Goal: Task Accomplishment & Management: Manage account settings

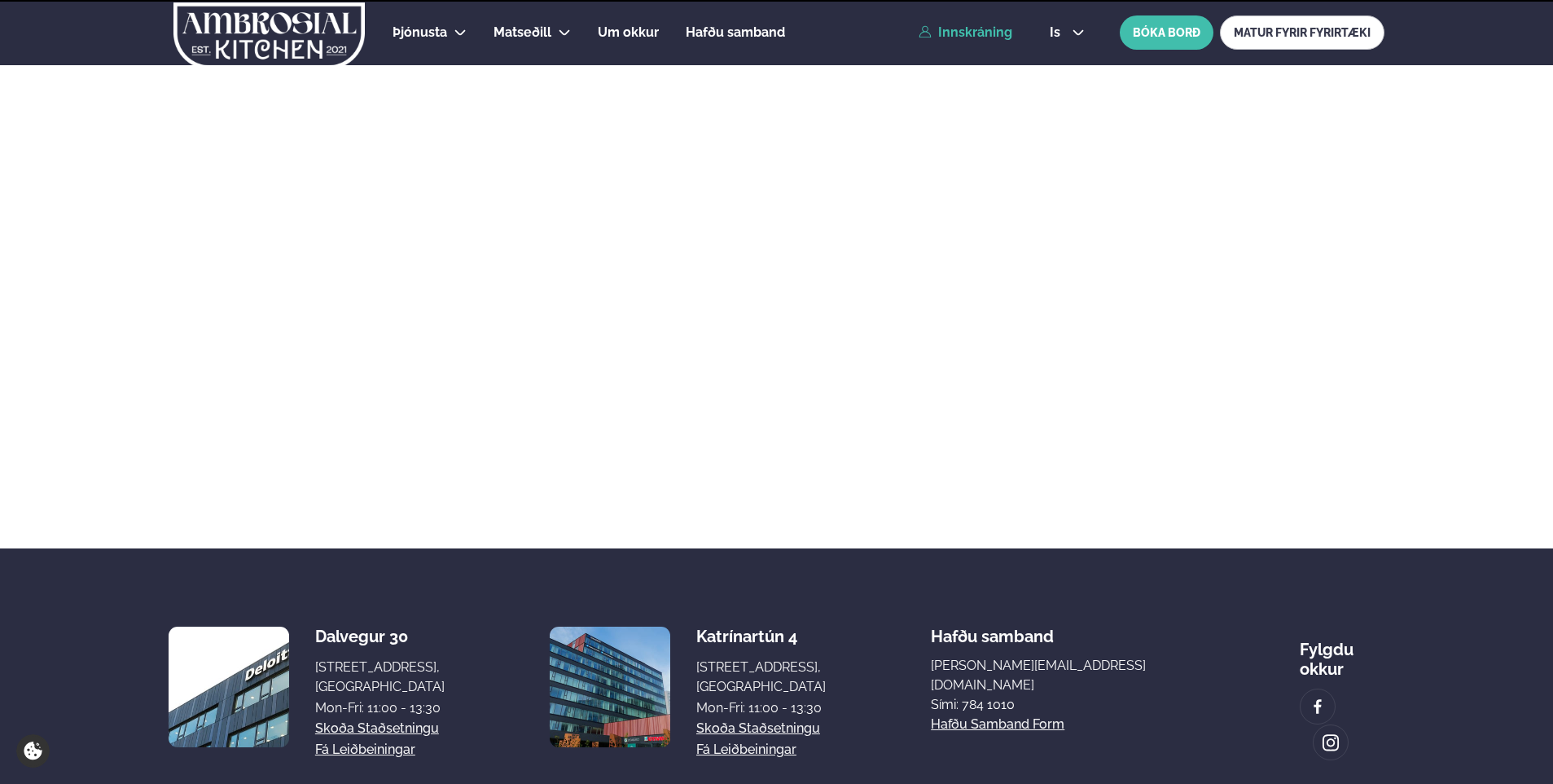
click at [975, 26] on link "Innskráning" at bounding box center [966, 33] width 94 height 15
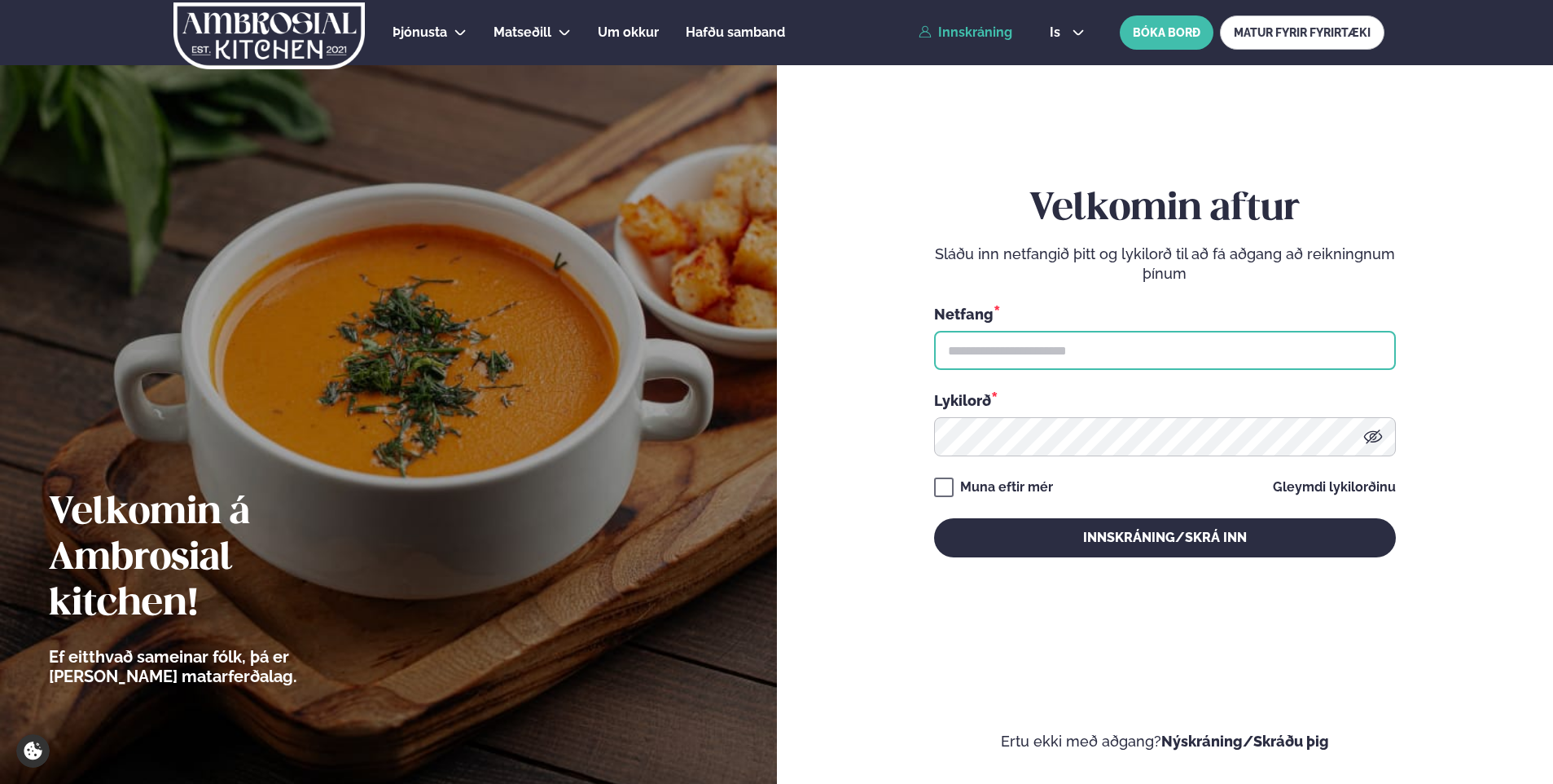
type input "**********"
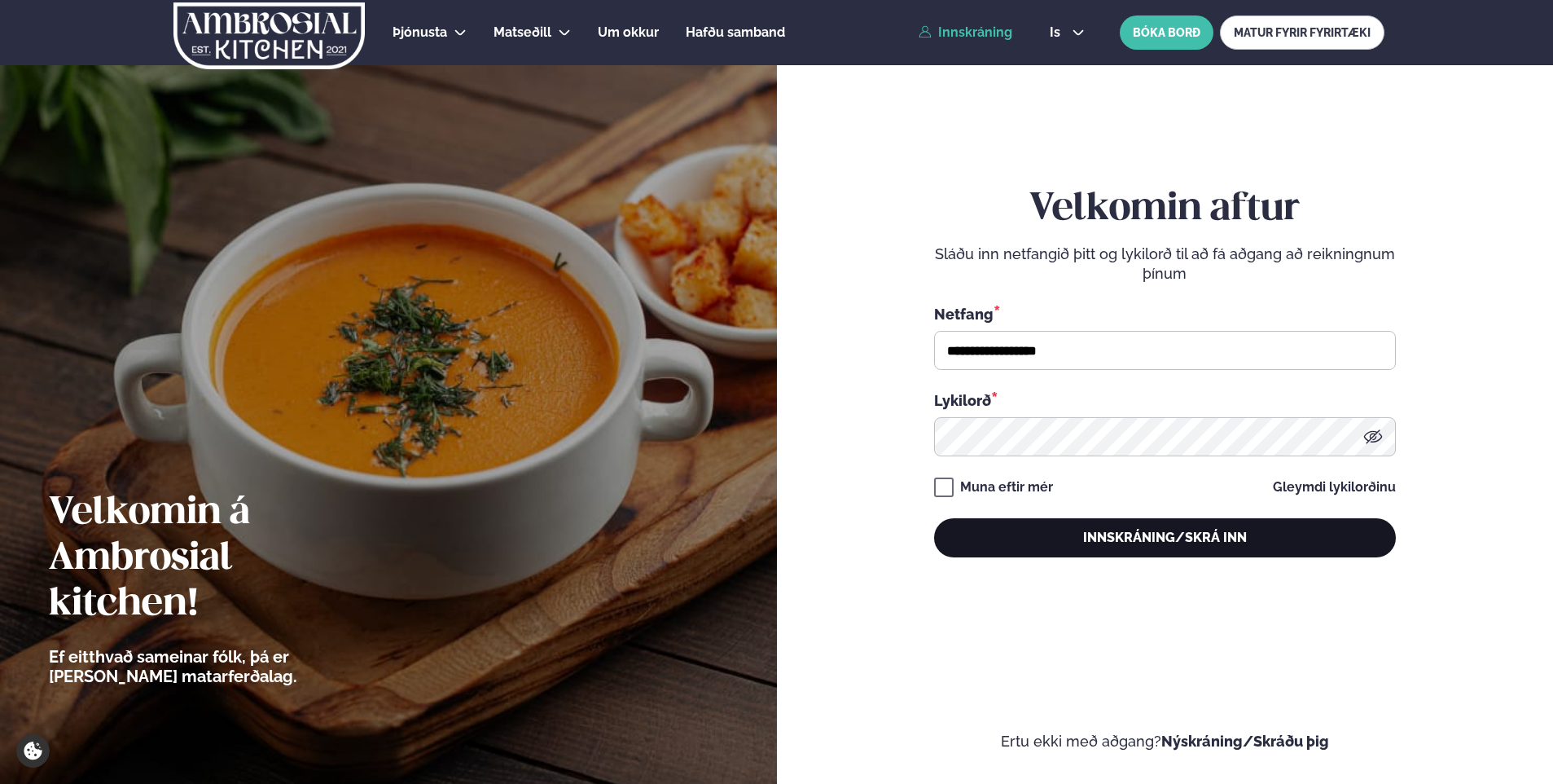
click at [1066, 543] on button "Innskráning/Skrá inn" at bounding box center [1165, 538] width 462 height 39
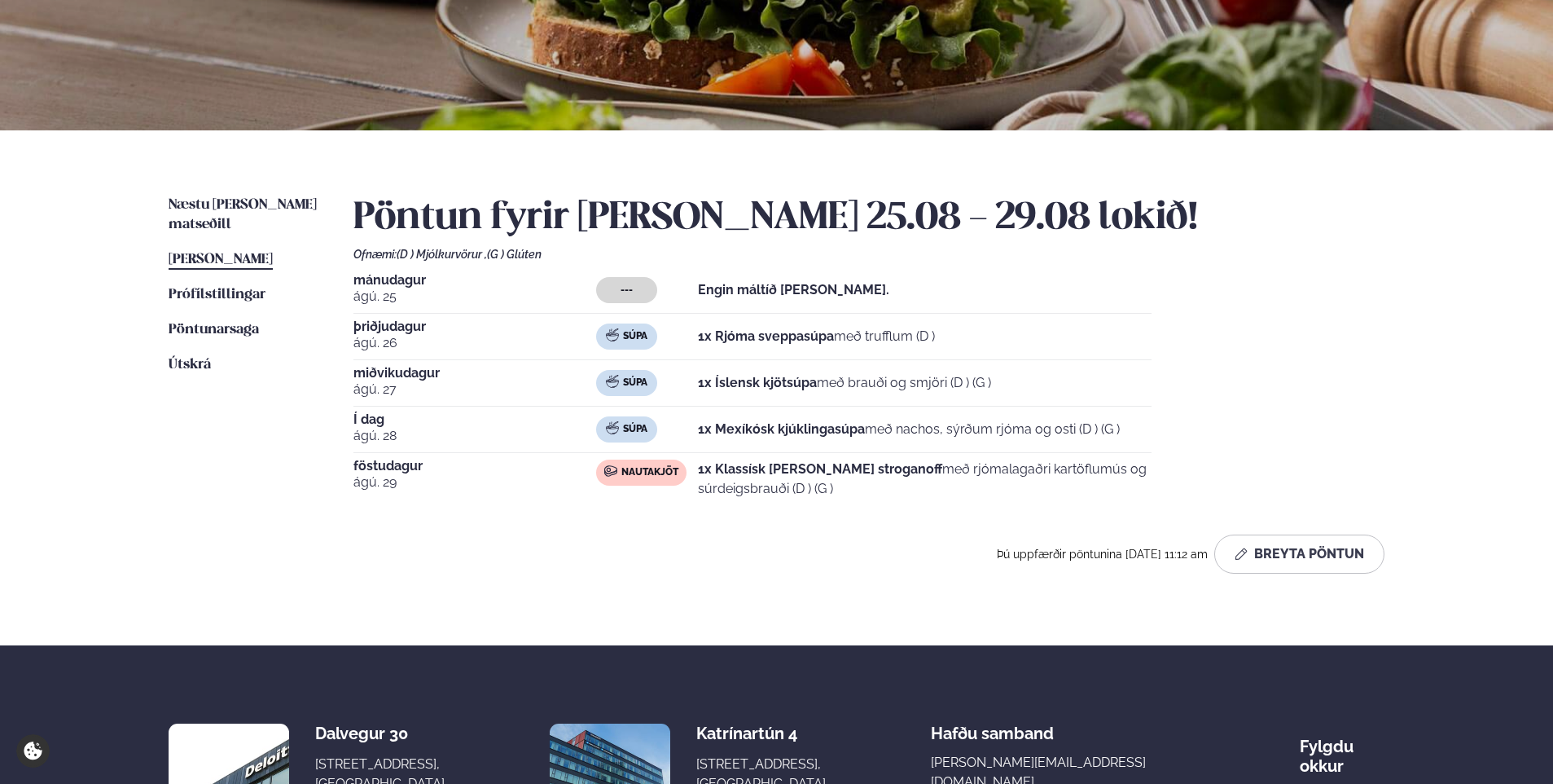
scroll to position [245, 0]
